Goal: Check status: Check status

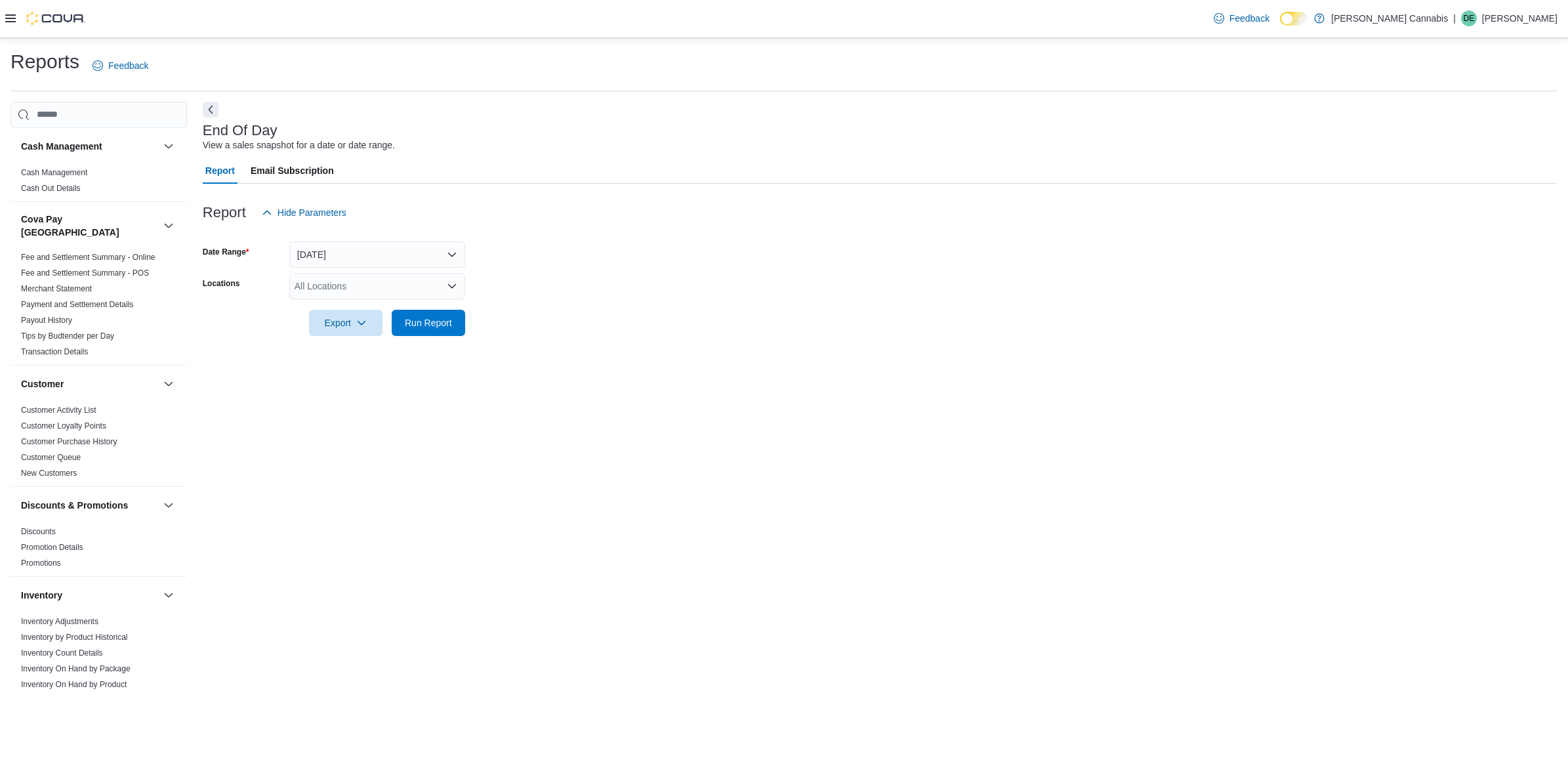
click at [349, 292] on div "All Locations" at bounding box center [377, 285] width 176 height 26
click at [360, 321] on span "[STREET_ADDRESS]" at bounding box center [363, 328] width 90 height 13
click at [362, 304] on span "[PERSON_NAME] Cannabis" at bounding box center [370, 309] width 117 height 13
click at [430, 341] on span "Run Report" at bounding box center [428, 342] width 47 height 13
